Goal: Check status: Check status

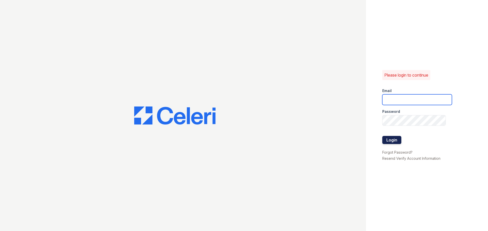
type input "[EMAIL_ADDRESS][DOMAIN_NAME]"
click at [397, 141] on button "Login" at bounding box center [391, 140] width 19 height 8
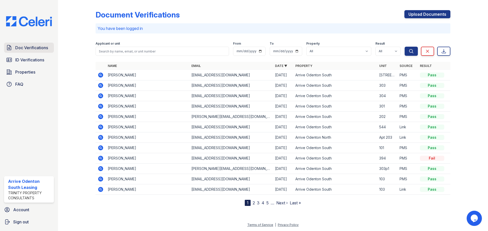
click at [23, 46] on span "Doc Verifications" at bounding box center [31, 48] width 33 height 6
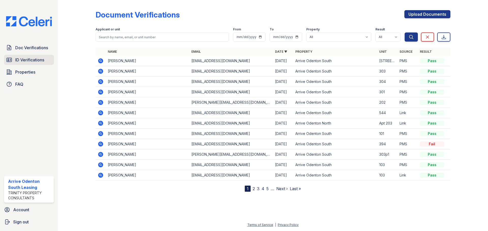
click at [26, 57] on span "ID Verifications" at bounding box center [29, 60] width 29 height 6
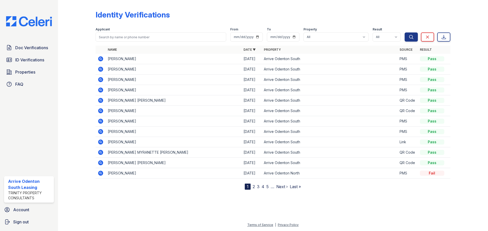
click at [103, 132] on icon at bounding box center [100, 131] width 5 height 5
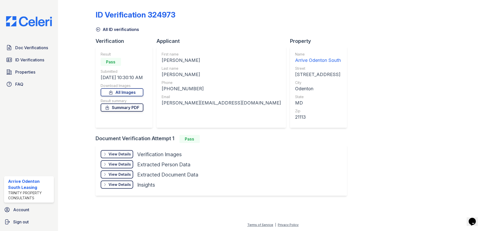
click at [133, 108] on link "Summary PDF" at bounding box center [122, 108] width 43 height 8
click at [28, 46] on span "Doc Verifications" at bounding box center [31, 48] width 33 height 6
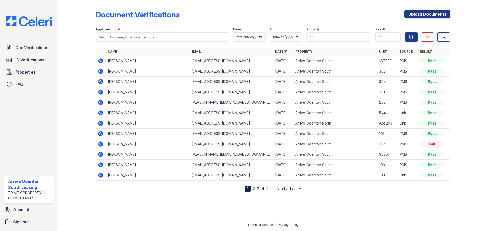
click at [99, 100] on icon at bounding box center [101, 103] width 6 height 6
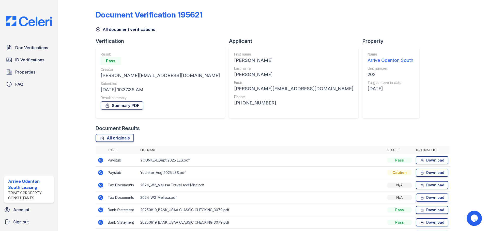
click at [133, 106] on link "Summary PDF" at bounding box center [122, 106] width 43 height 8
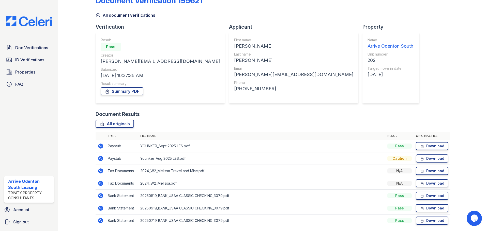
scroll to position [25, 0]
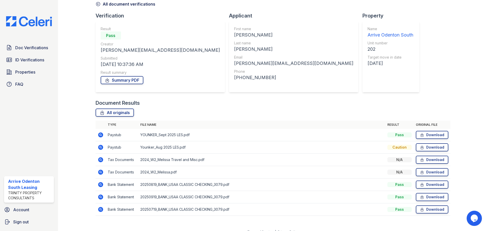
click at [101, 149] on icon at bounding box center [101, 148] width 6 height 6
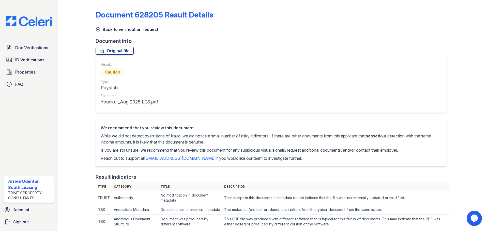
click at [96, 30] on icon at bounding box center [98, 29] width 5 height 5
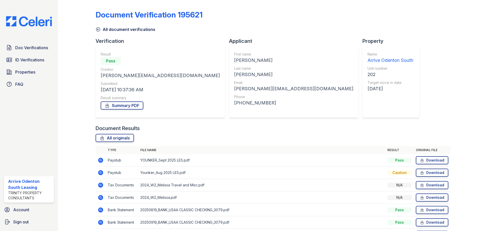
click at [101, 161] on icon at bounding box center [101, 161] width 6 height 6
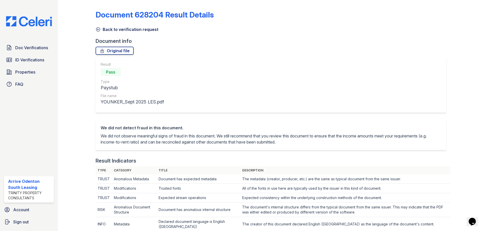
click at [97, 29] on icon at bounding box center [98, 30] width 4 height 4
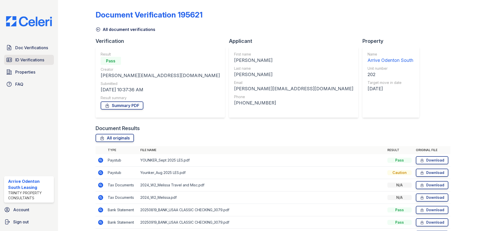
click at [41, 59] on span "ID Verifications" at bounding box center [29, 60] width 29 height 6
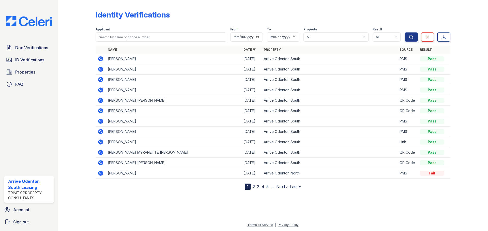
click at [101, 121] on icon at bounding box center [100, 120] width 1 height 1
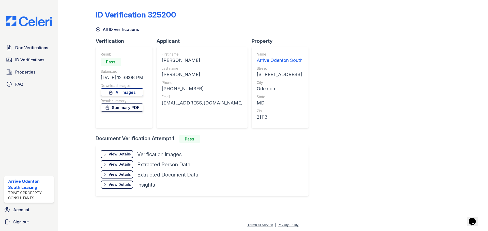
click at [132, 108] on link "Summary PDF" at bounding box center [122, 108] width 43 height 8
click at [25, 62] on span "ID Verifications" at bounding box center [29, 60] width 29 height 6
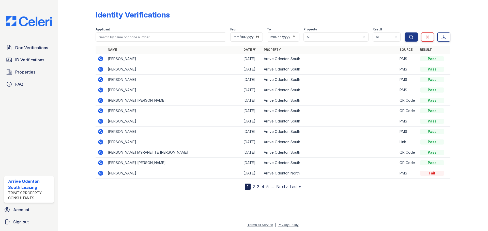
click at [101, 91] on icon at bounding box center [100, 90] width 5 height 5
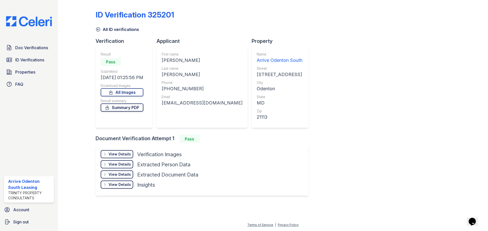
click at [129, 106] on link "Summary PDF" at bounding box center [122, 108] width 43 height 8
click at [25, 51] on link "Doc Verifications" at bounding box center [29, 48] width 50 height 10
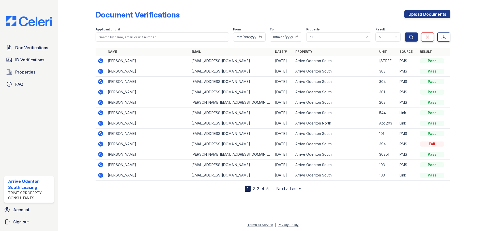
drag, startPoint x: 103, startPoint y: 96, endPoint x: 70, endPoint y: 100, distance: 32.6
click at [70, 100] on div at bounding box center [80, 97] width 29 height 190
click at [102, 92] on icon at bounding box center [100, 92] width 5 height 5
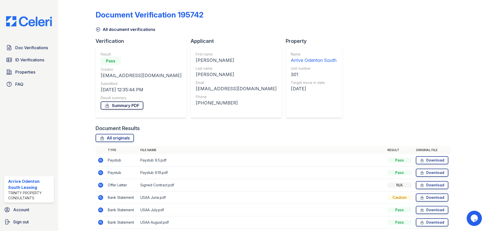
click at [126, 106] on link "Summary PDF" at bounding box center [122, 106] width 43 height 8
click at [37, 50] on span "Doc Verifications" at bounding box center [31, 48] width 33 height 6
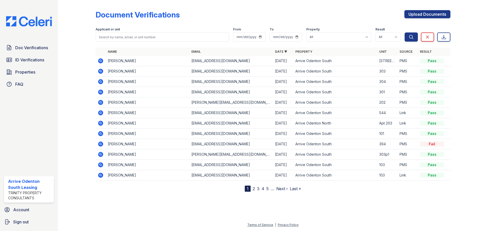
click at [37, 50] on span "Doc Verifications" at bounding box center [31, 48] width 33 height 6
click at [254, 187] on link "2" at bounding box center [254, 188] width 2 height 5
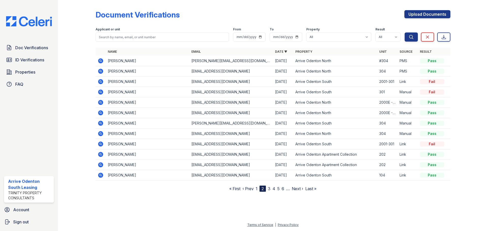
click at [258, 191] on nav "« First ‹ Prev 1 2 3 4 5 6 … Next › Last »" at bounding box center [272, 189] width 87 height 6
click at [258, 189] on nav "« First ‹ Prev 1 2 3 4 5 6 … Next › Last »" at bounding box center [272, 189] width 87 height 6
click at [254, 189] on nav "« First ‹ Prev 1 2 3 4 5 6 … Next › Last »" at bounding box center [272, 189] width 87 height 6
click at [256, 188] on link "1" at bounding box center [257, 188] width 2 height 5
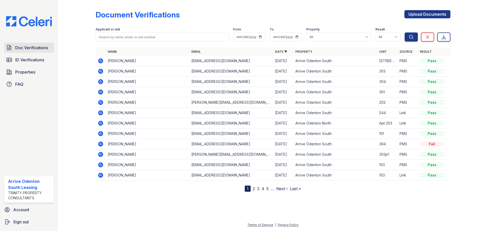
click at [19, 44] on link "Doc Verifications" at bounding box center [29, 48] width 50 height 10
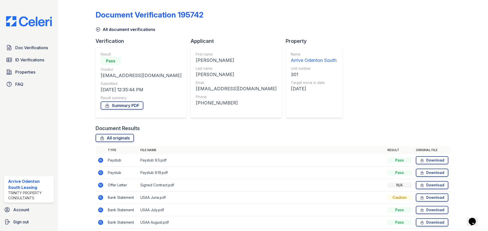
scroll to position [20, 0]
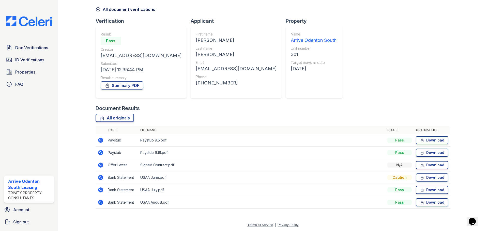
click at [100, 141] on icon at bounding box center [100, 139] width 1 height 1
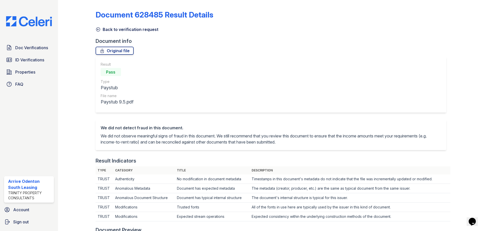
click at [100, 29] on icon at bounding box center [98, 29] width 5 height 5
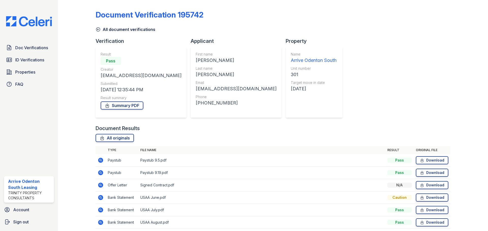
click at [97, 170] on td at bounding box center [101, 173] width 10 height 12
click at [100, 173] on icon at bounding box center [100, 172] width 1 height 1
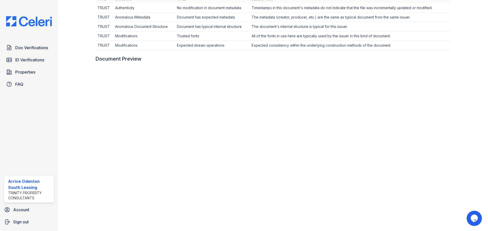
scroll to position [178, 0]
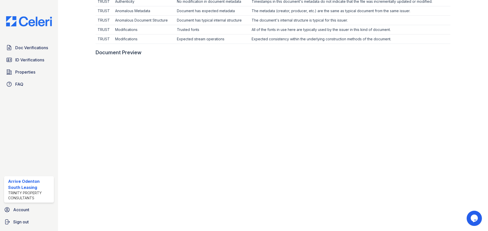
click at [301, 45] on div at bounding box center [273, 46] width 355 height 5
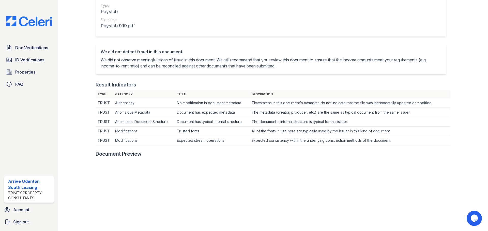
scroll to position [0, 0]
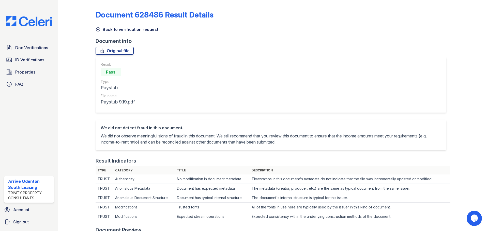
click at [100, 27] on icon at bounding box center [98, 29] width 5 height 5
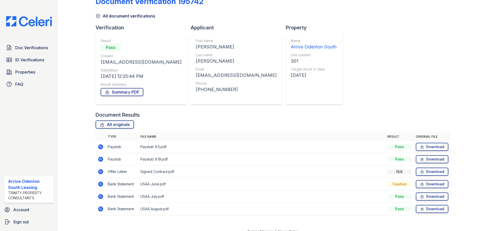
scroll to position [20, 0]
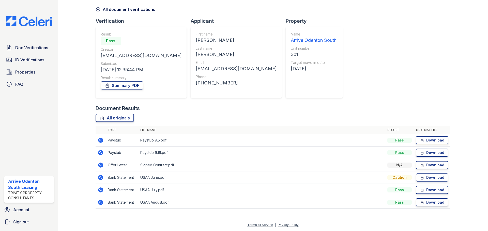
click at [99, 165] on icon at bounding box center [100, 165] width 5 height 5
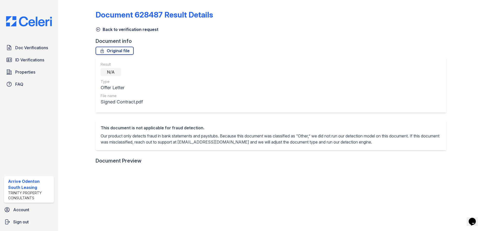
click at [101, 31] on link "Back to verification request" at bounding box center [127, 29] width 63 height 6
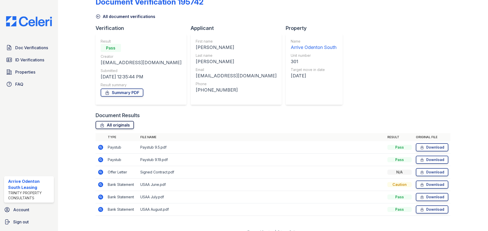
scroll to position [20, 0]
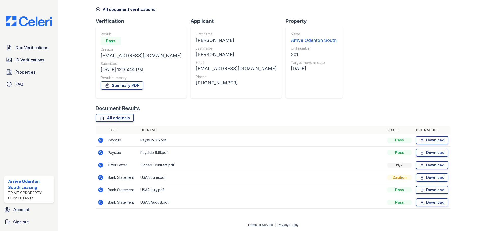
click at [100, 201] on icon at bounding box center [100, 202] width 5 height 5
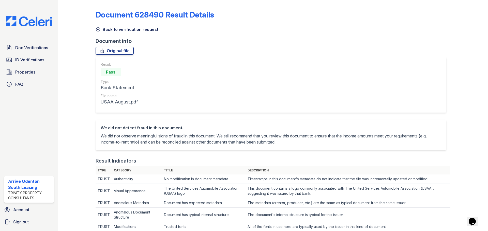
click at [101, 30] on link "Back to verification request" at bounding box center [127, 29] width 63 height 6
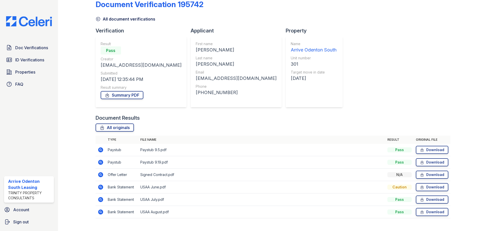
scroll to position [20, 0]
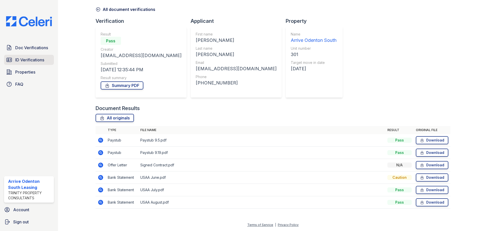
click at [21, 58] on span "ID Verifications" at bounding box center [29, 60] width 29 height 6
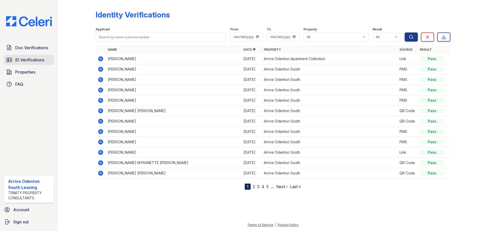
click at [39, 59] on span "ID Verifications" at bounding box center [29, 60] width 29 height 6
click at [39, 48] on span "Doc Verifications" at bounding box center [31, 48] width 33 height 6
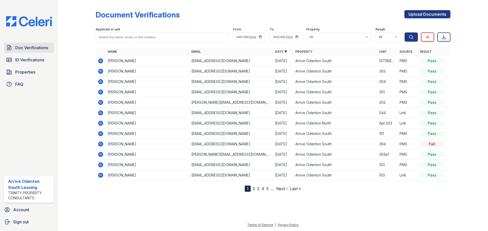
click at [42, 48] on span "Doc Verifications" at bounding box center [31, 48] width 33 height 6
click at [43, 48] on span "Doc Verifications" at bounding box center [31, 48] width 33 height 6
click at [35, 50] on span "Doc Verifications" at bounding box center [31, 48] width 33 height 6
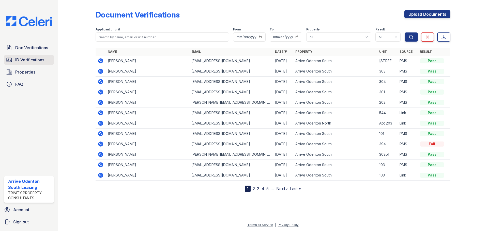
click at [34, 56] on link "ID Verifications" at bounding box center [29, 60] width 50 height 10
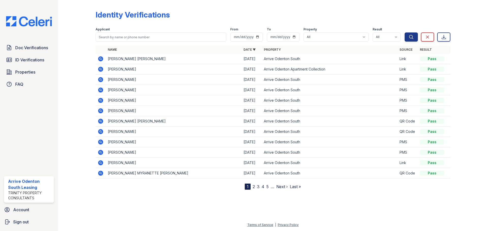
click at [255, 187] on link "2" at bounding box center [254, 186] width 2 height 5
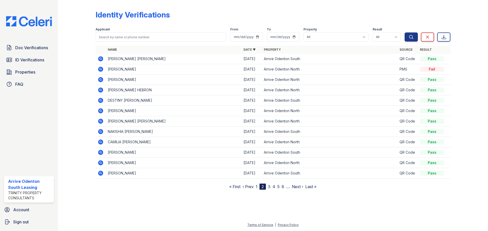
click at [269, 187] on link "3" at bounding box center [269, 186] width 3 height 5
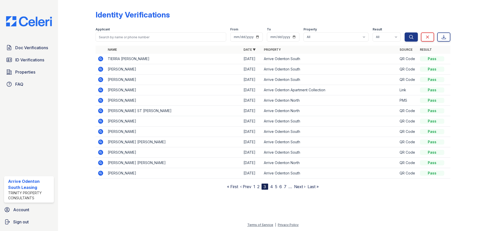
click at [259, 187] on link "2" at bounding box center [258, 186] width 2 height 5
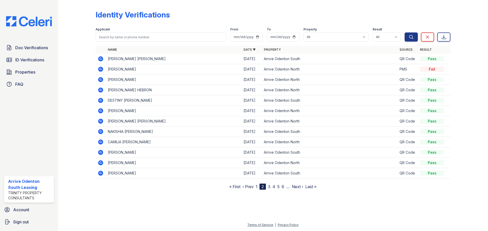
click at [268, 187] on link "3" at bounding box center [269, 186] width 3 height 5
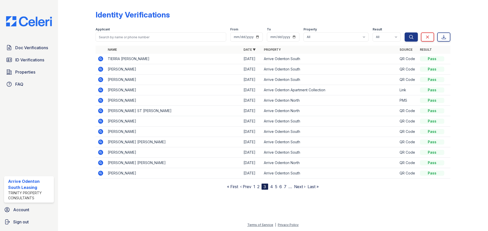
click at [101, 81] on icon at bounding box center [100, 79] width 5 height 5
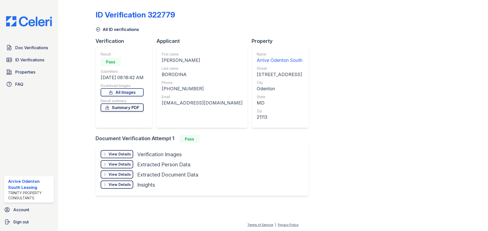
click at [134, 105] on link "Summary PDF" at bounding box center [122, 108] width 43 height 8
click at [33, 59] on span "ID Verifications" at bounding box center [29, 60] width 29 height 6
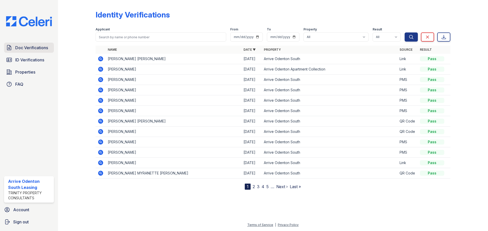
click at [42, 52] on link "Doc Verifications" at bounding box center [29, 48] width 50 height 10
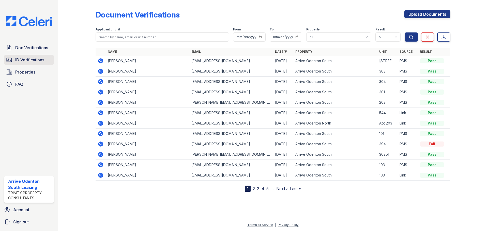
click at [19, 62] on span "ID Verifications" at bounding box center [29, 60] width 29 height 6
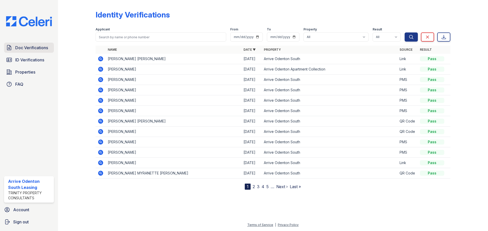
click at [30, 45] on span "Doc Verifications" at bounding box center [31, 48] width 33 height 6
